Goal: Task Accomplishment & Management: Use online tool/utility

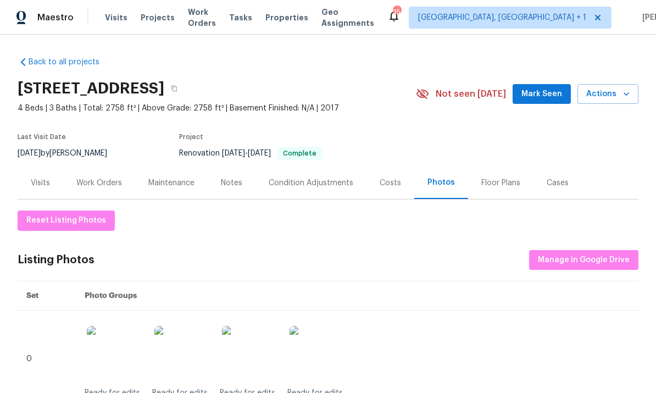
click at [228, 181] on div "Notes" at bounding box center [231, 182] width 21 height 11
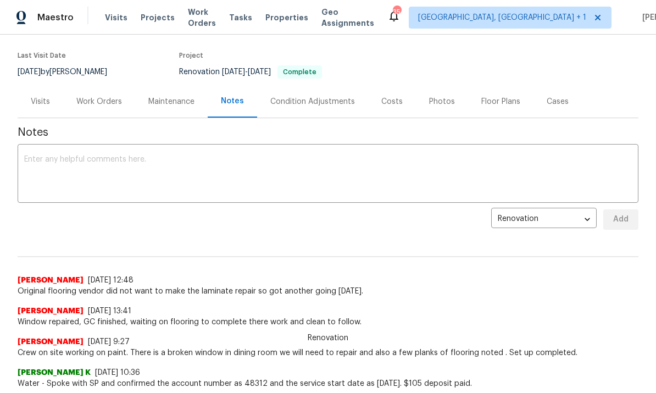
scroll to position [81, 0]
click at [79, 169] on textarea at bounding box center [327, 175] width 607 height 38
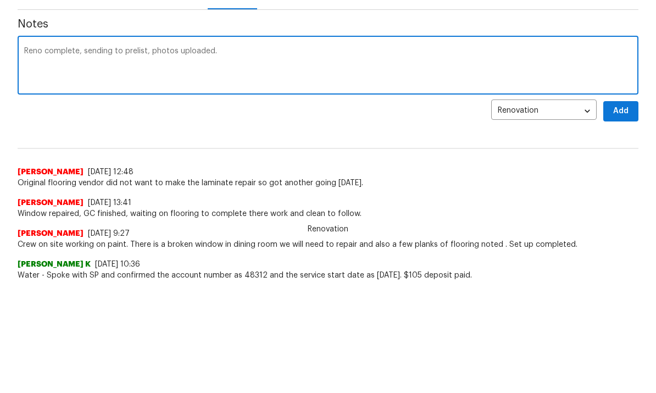
type textarea "Reno complete, sending to prelist, photos uploaded."
click at [626, 210] on button "Add" at bounding box center [620, 220] width 35 height 20
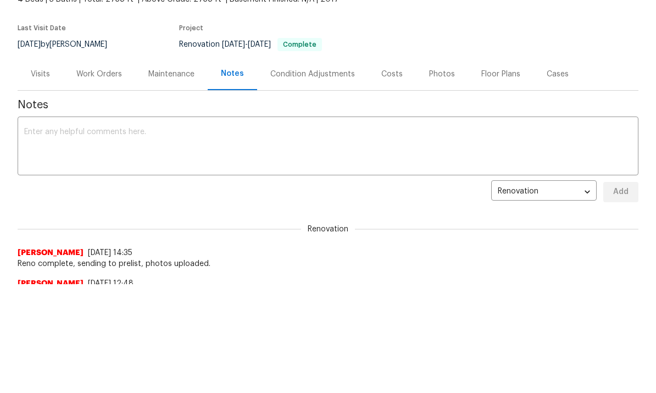
scroll to position [0, 0]
click at [104, 74] on div "Work Orders" at bounding box center [99, 74] width 46 height 11
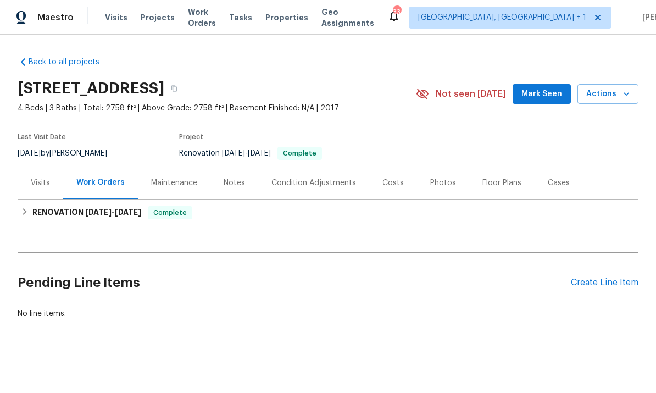
scroll to position [1, 0]
click at [547, 90] on span "Mark Seen" at bounding box center [541, 94] width 41 height 14
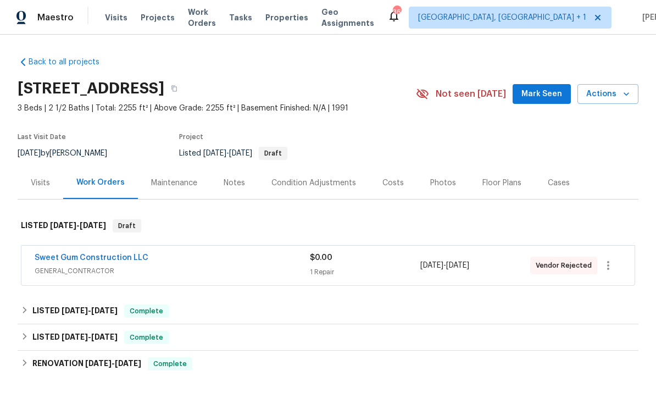
click at [107, 256] on link "Sweet Gum Construction LLC" at bounding box center [92, 258] width 114 height 8
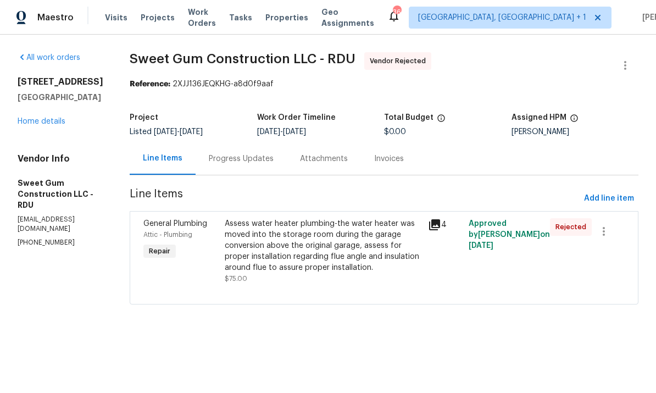
click at [257, 158] on div "Progress Updates" at bounding box center [241, 158] width 65 height 11
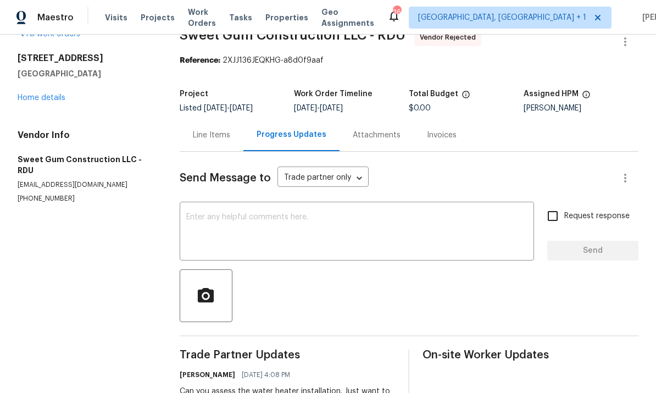
scroll to position [19, 0]
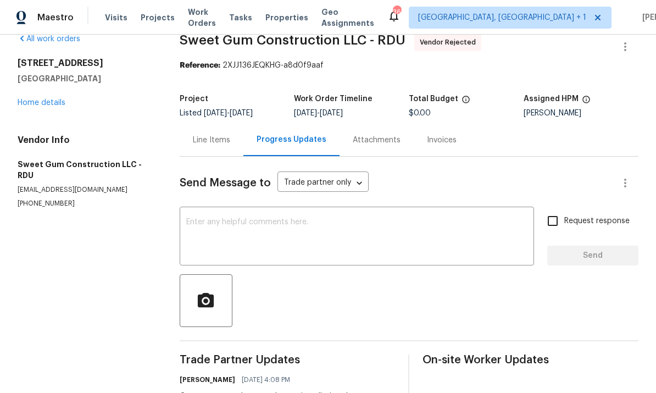
click at [36, 104] on link "Home details" at bounding box center [42, 103] width 48 height 8
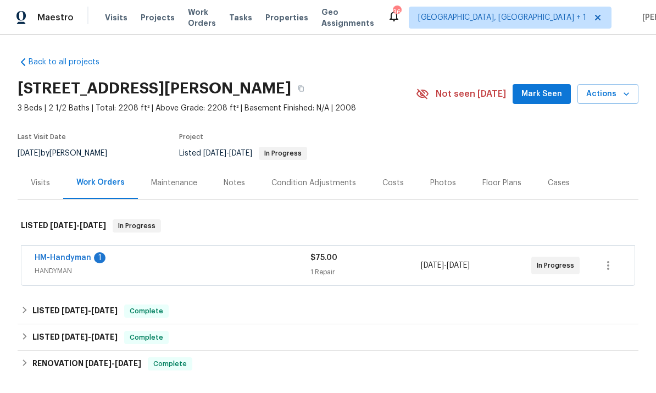
click at [64, 254] on link "HM-Handyman" at bounding box center [63, 258] width 57 height 8
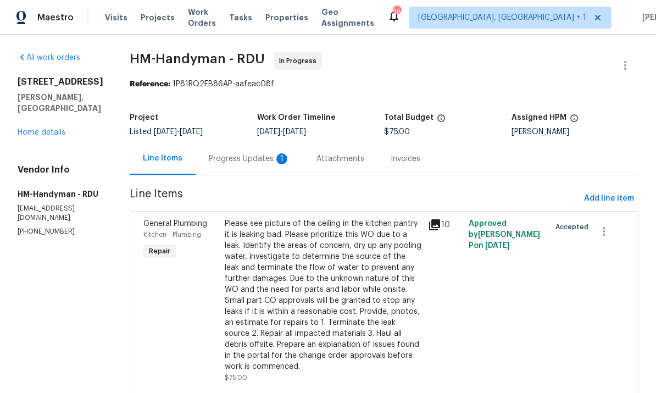
click at [244, 158] on div "Progress Updates 1" at bounding box center [249, 158] width 81 height 11
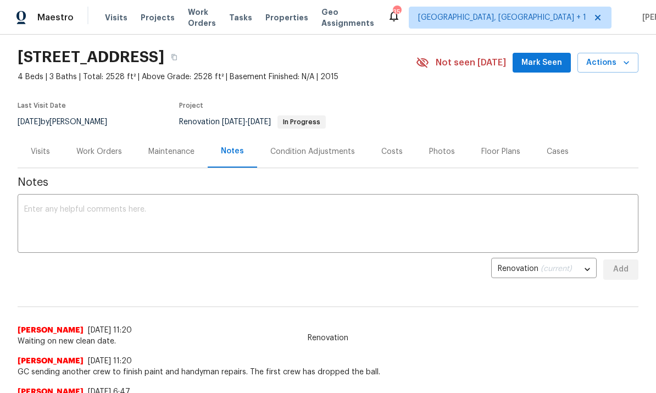
scroll to position [68, 0]
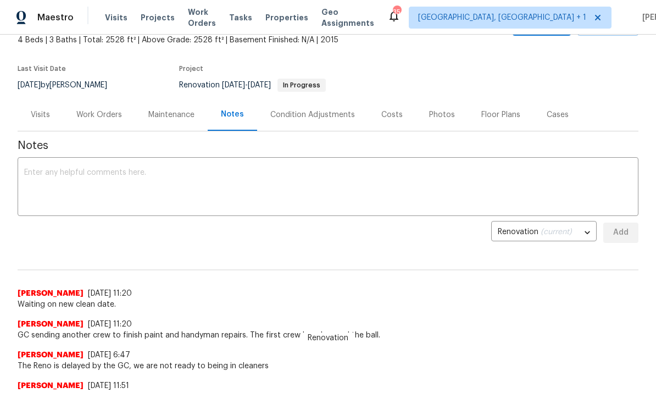
click at [106, 115] on div "Work Orders" at bounding box center [99, 114] width 46 height 11
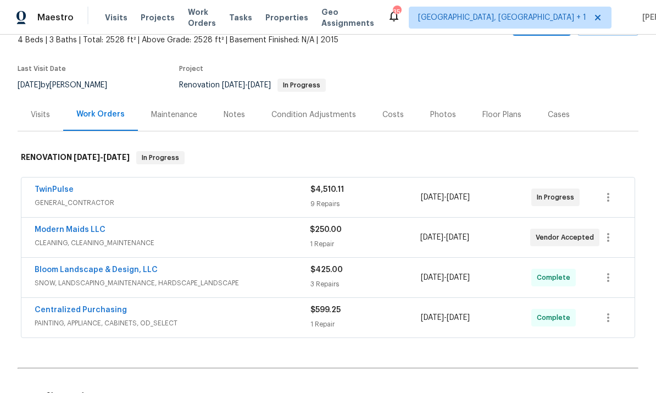
click at [52, 188] on link "TwinPulse" at bounding box center [54, 190] width 39 height 8
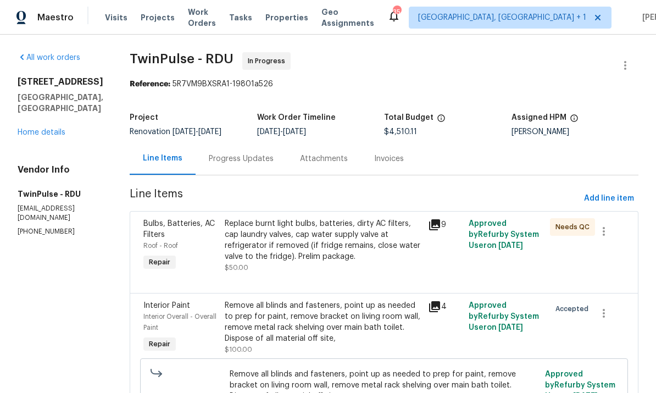
click at [239, 155] on div "Progress Updates" at bounding box center [241, 158] width 65 height 11
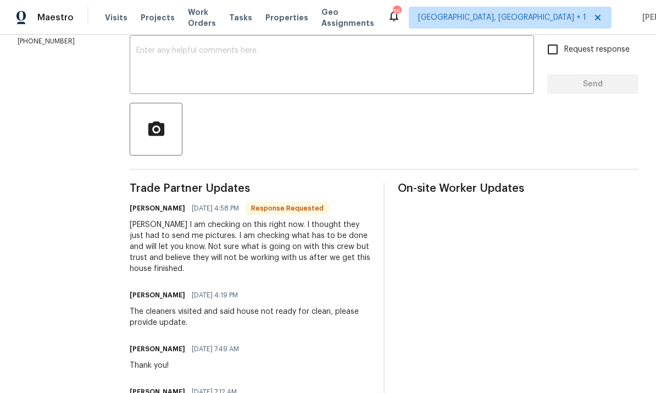
scroll to position [186, 0]
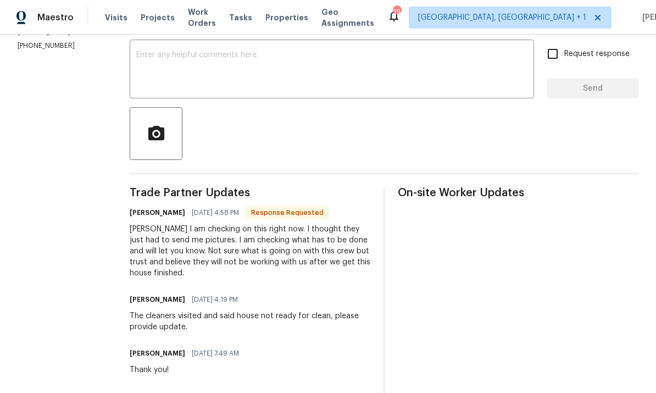
click at [172, 59] on textarea at bounding box center [331, 70] width 391 height 38
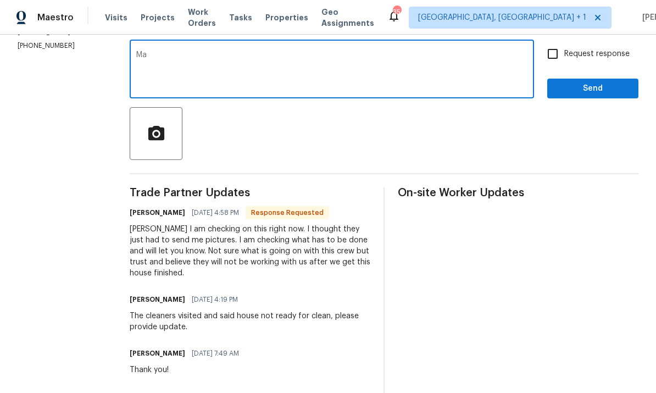
type textarea "M"
click at [170, 53] on textarea "Let us k ow when ready for qc and cleaners." at bounding box center [331, 70] width 391 height 38
type textarea "Let us know when ready for qc and cleaners."
click at [554, 55] on input "Request response" at bounding box center [552, 53] width 23 height 23
checkbox input "true"
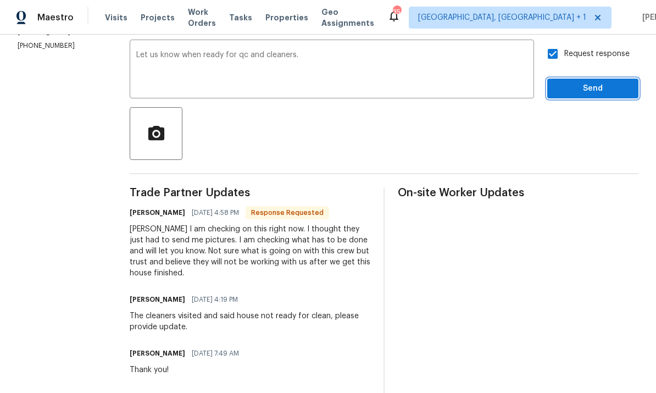
click at [590, 92] on span "Send" at bounding box center [593, 89] width 74 height 14
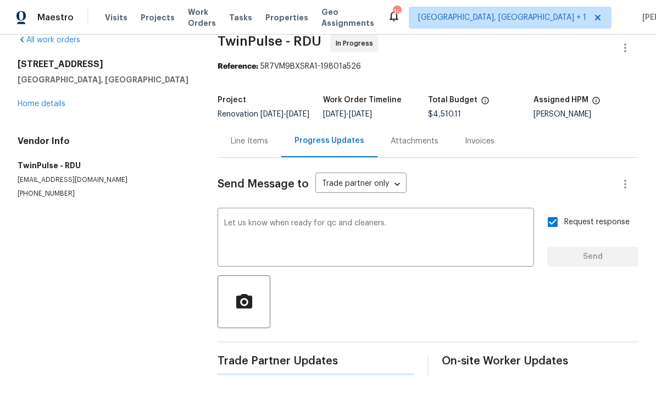
scroll to position [0, 0]
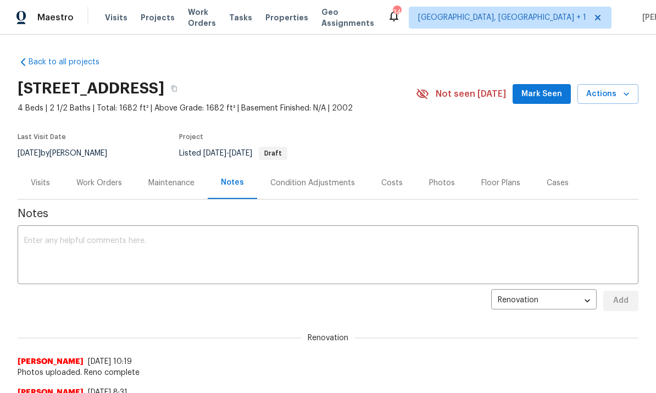
click at [93, 178] on div "Work Orders" at bounding box center [99, 182] width 46 height 11
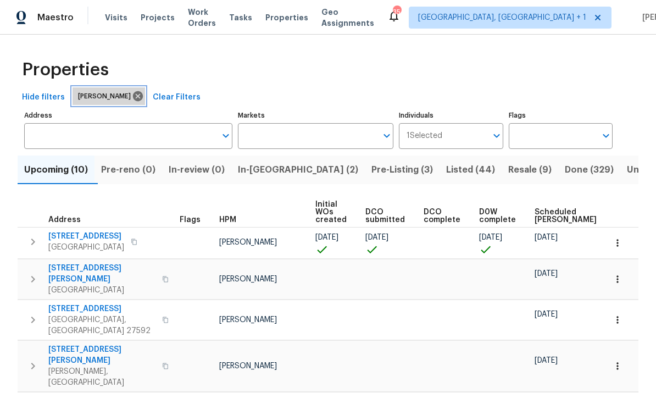
click at [132, 102] on icon at bounding box center [138, 96] width 12 height 12
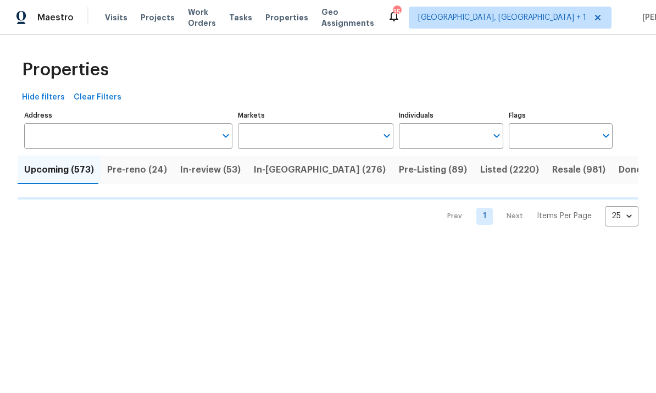
click at [438, 137] on input "Individuals" at bounding box center [442, 136] width 87 height 26
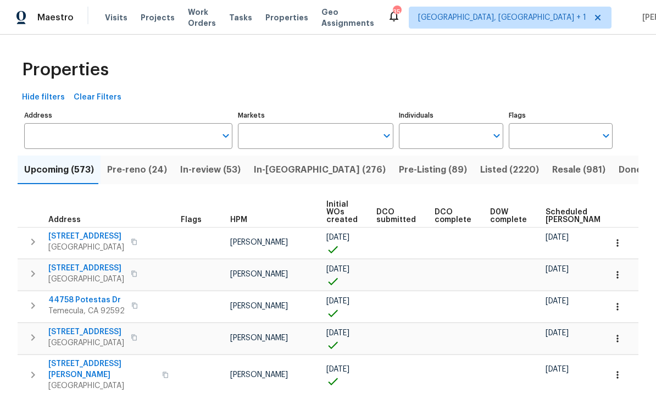
click at [445, 143] on input "Individuals" at bounding box center [442, 136] width 87 height 26
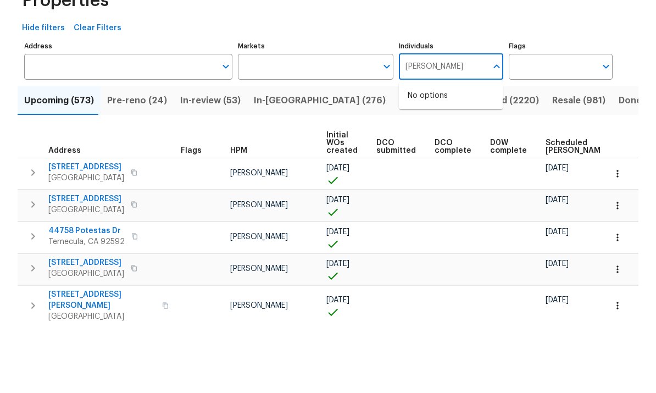
type input "[PERSON_NAME]"
click at [445, 159] on li "[PERSON_NAME]" at bounding box center [450, 170] width 86 height 23
